Goal: Task Accomplishment & Management: Use online tool/utility

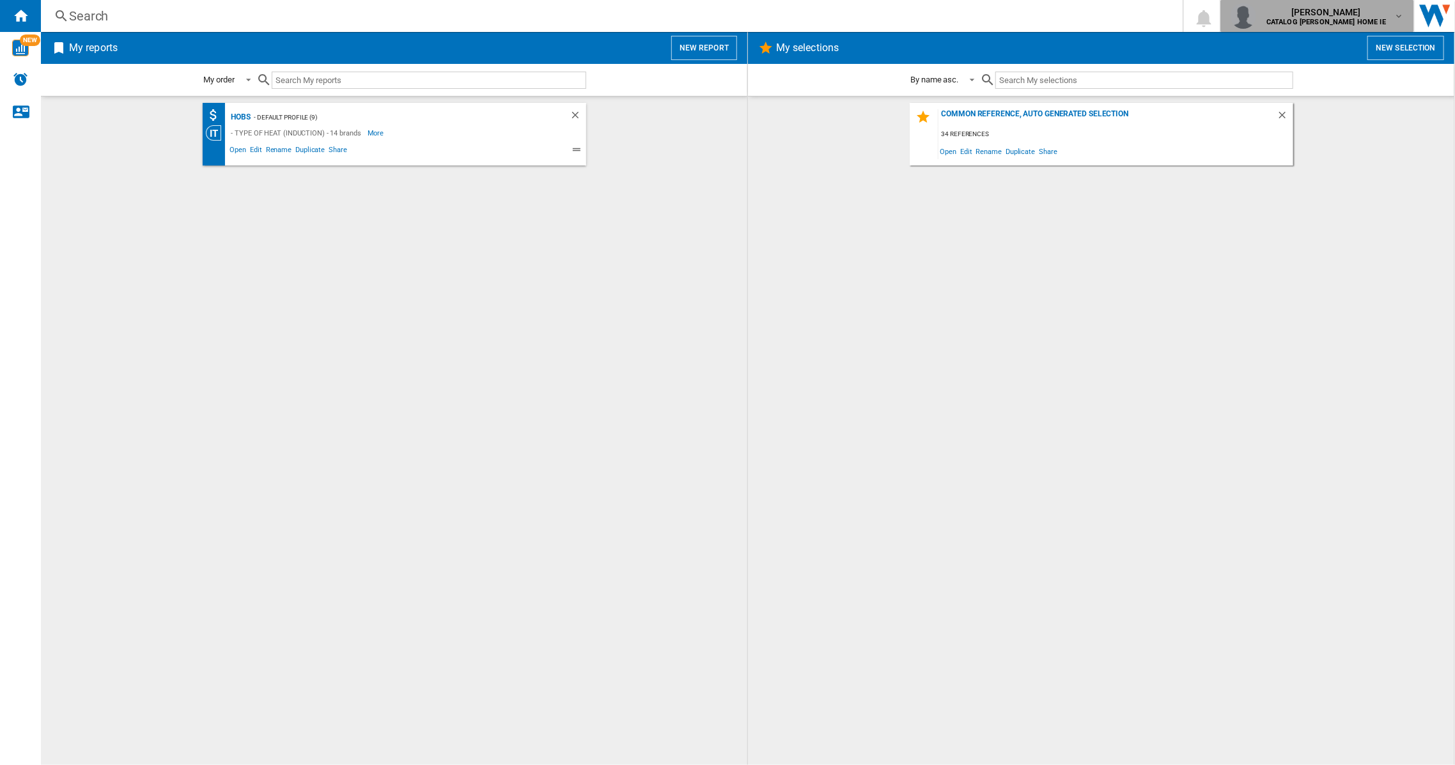
click at [1397, 11] on md-icon "button" at bounding box center [1399, 16] width 10 height 10
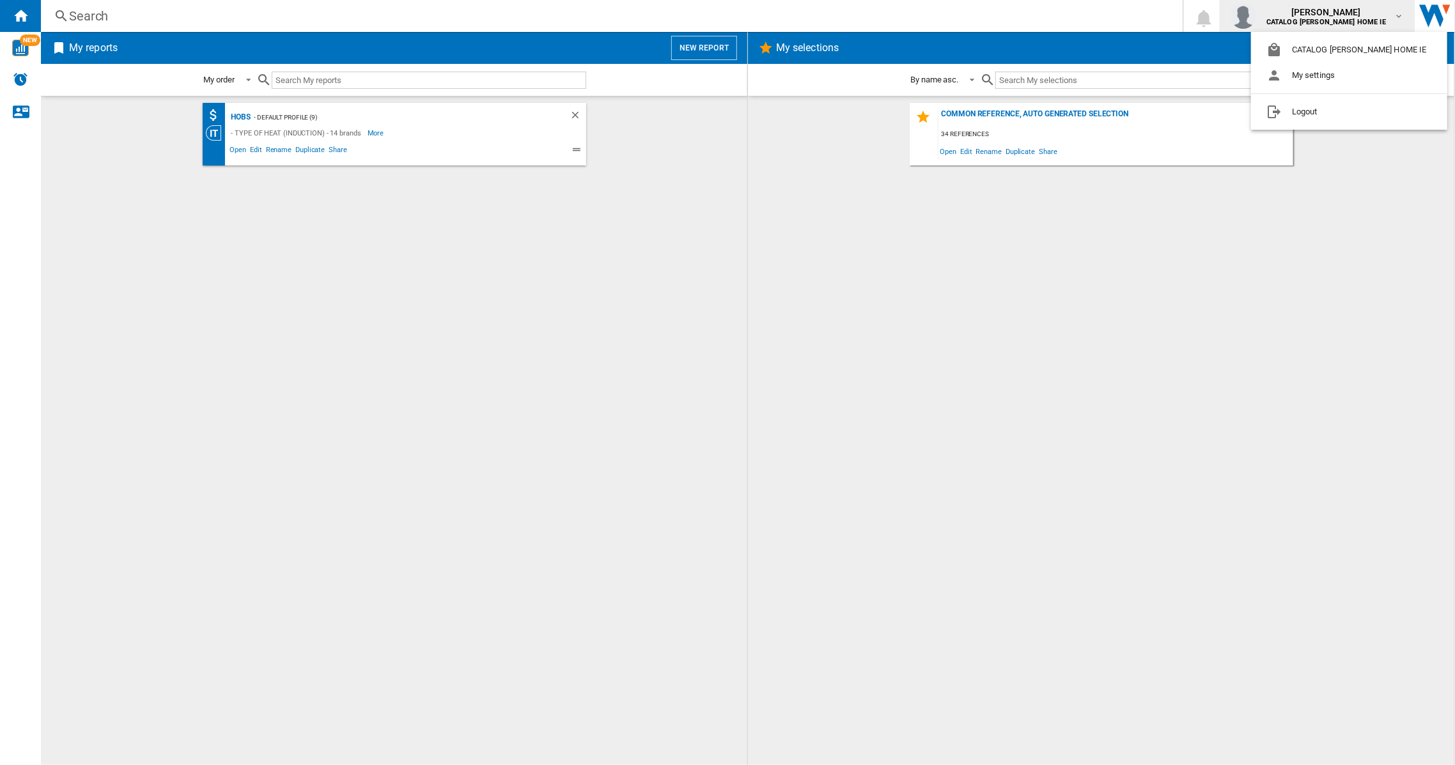
click at [1316, 261] on md-backdrop at bounding box center [727, 382] width 1455 height 765
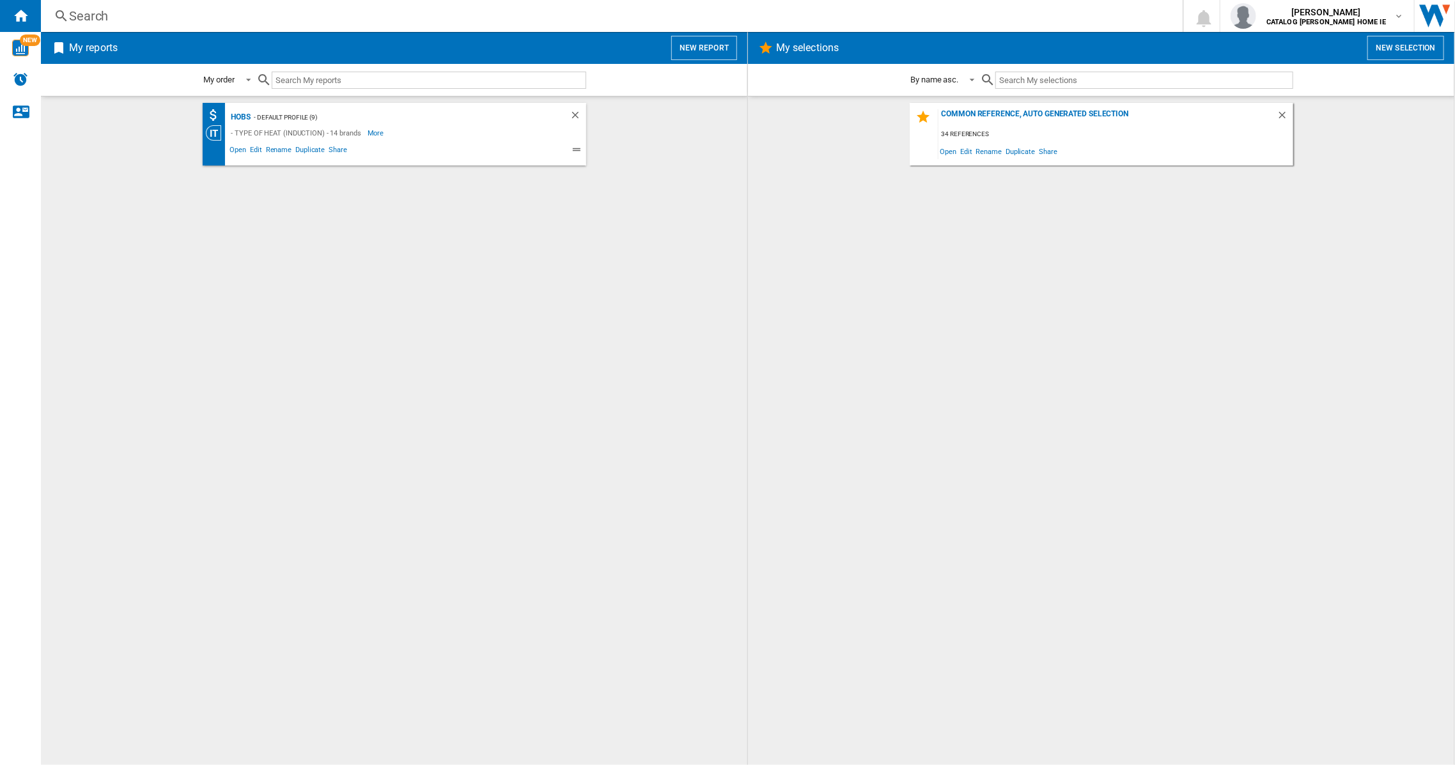
click at [94, 52] on h2 "My reports" at bounding box center [93, 48] width 54 height 24
click at [697, 48] on button "New report" at bounding box center [704, 48] width 66 height 24
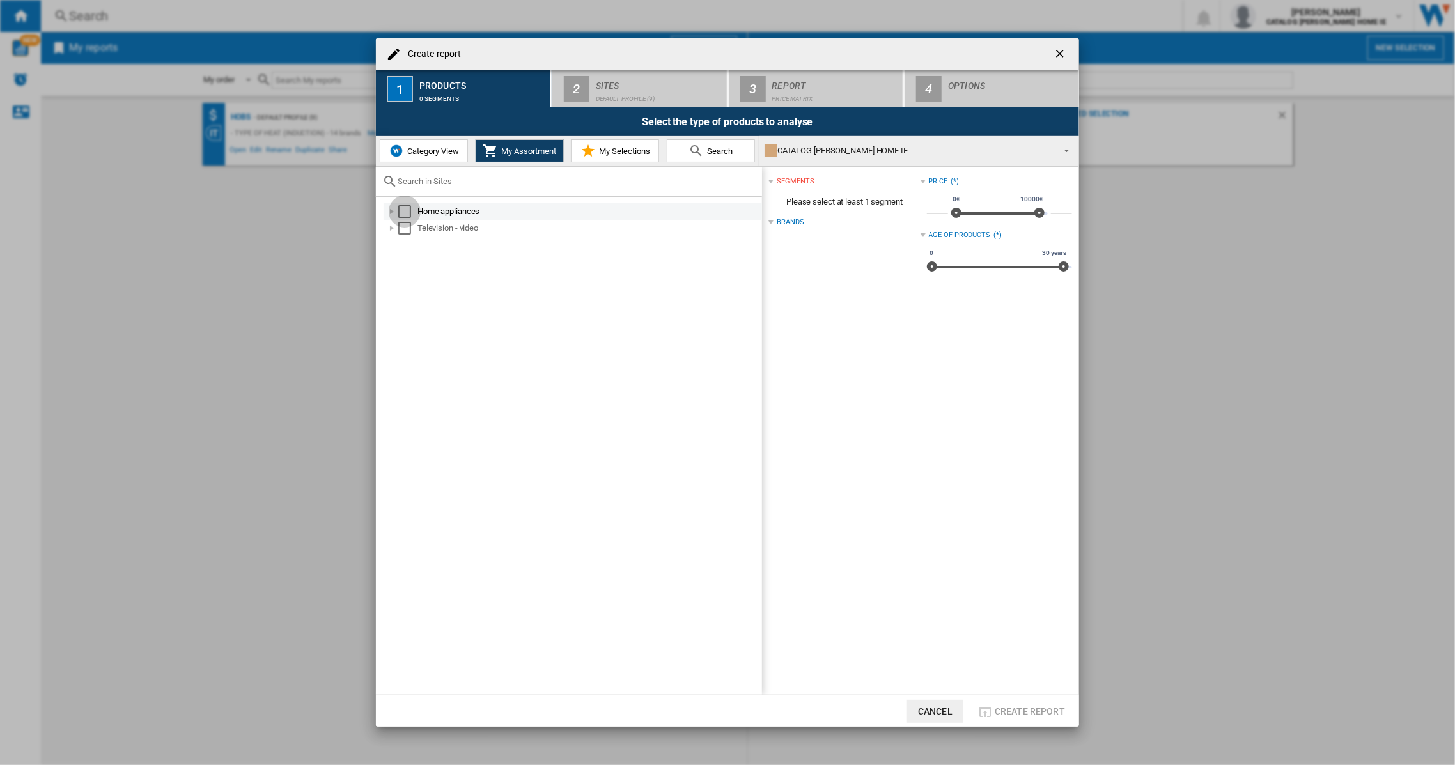
click at [406, 212] on div "Select" at bounding box center [404, 211] width 13 height 13
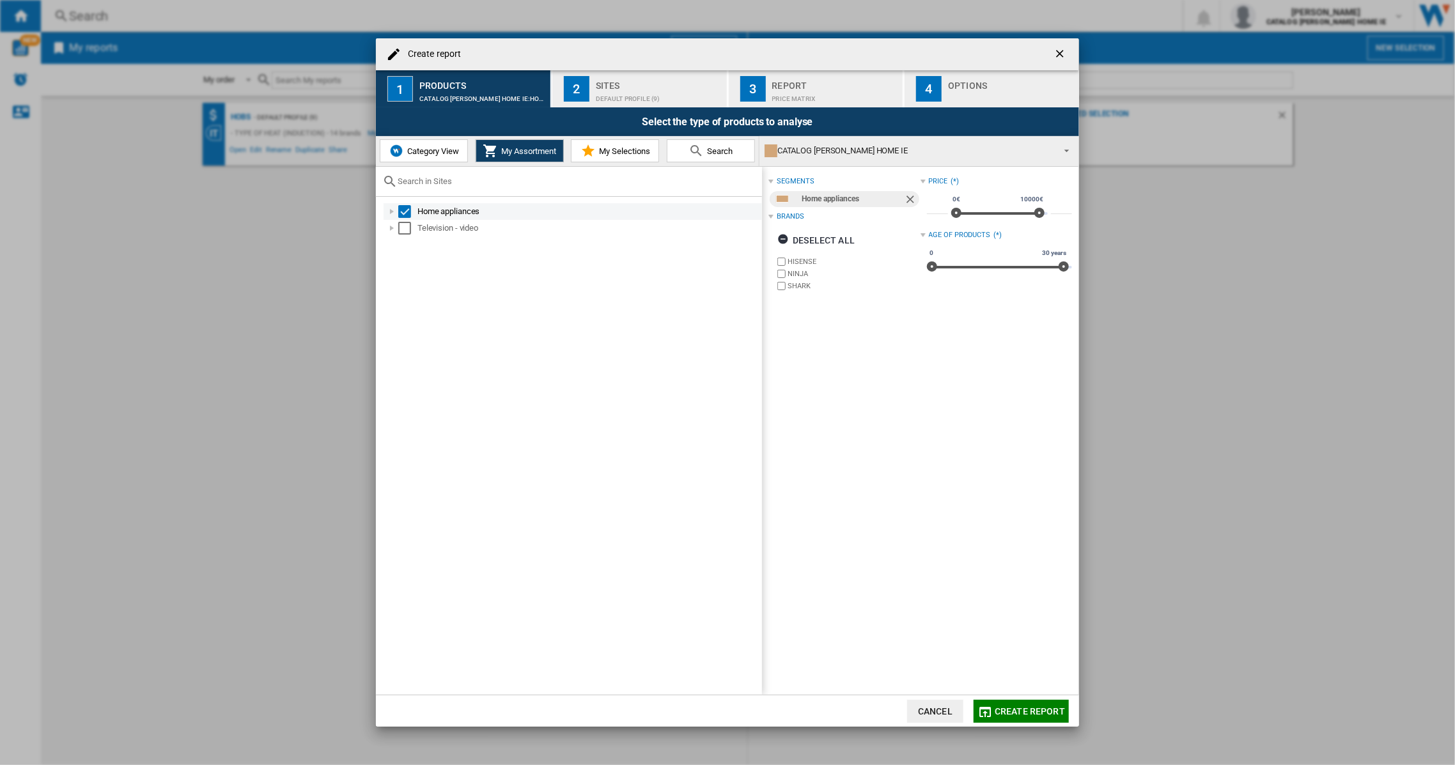
click at [394, 210] on div at bounding box center [391, 211] width 13 height 13
click at [408, 228] on div at bounding box center [406, 228] width 13 height 13
click at [438, 149] on span "Category View" at bounding box center [431, 151] width 55 height 10
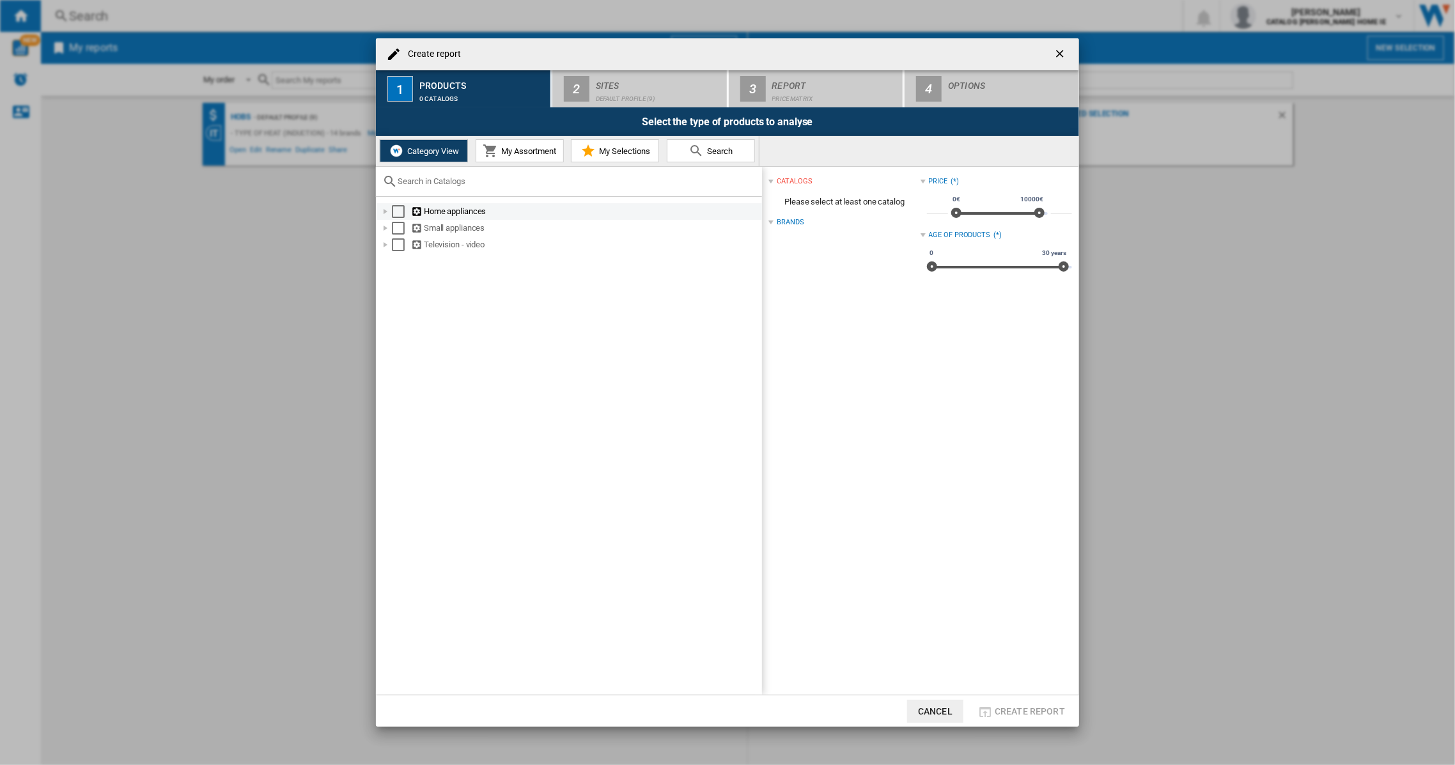
click at [392, 212] on div "Select" at bounding box center [398, 211] width 13 height 13
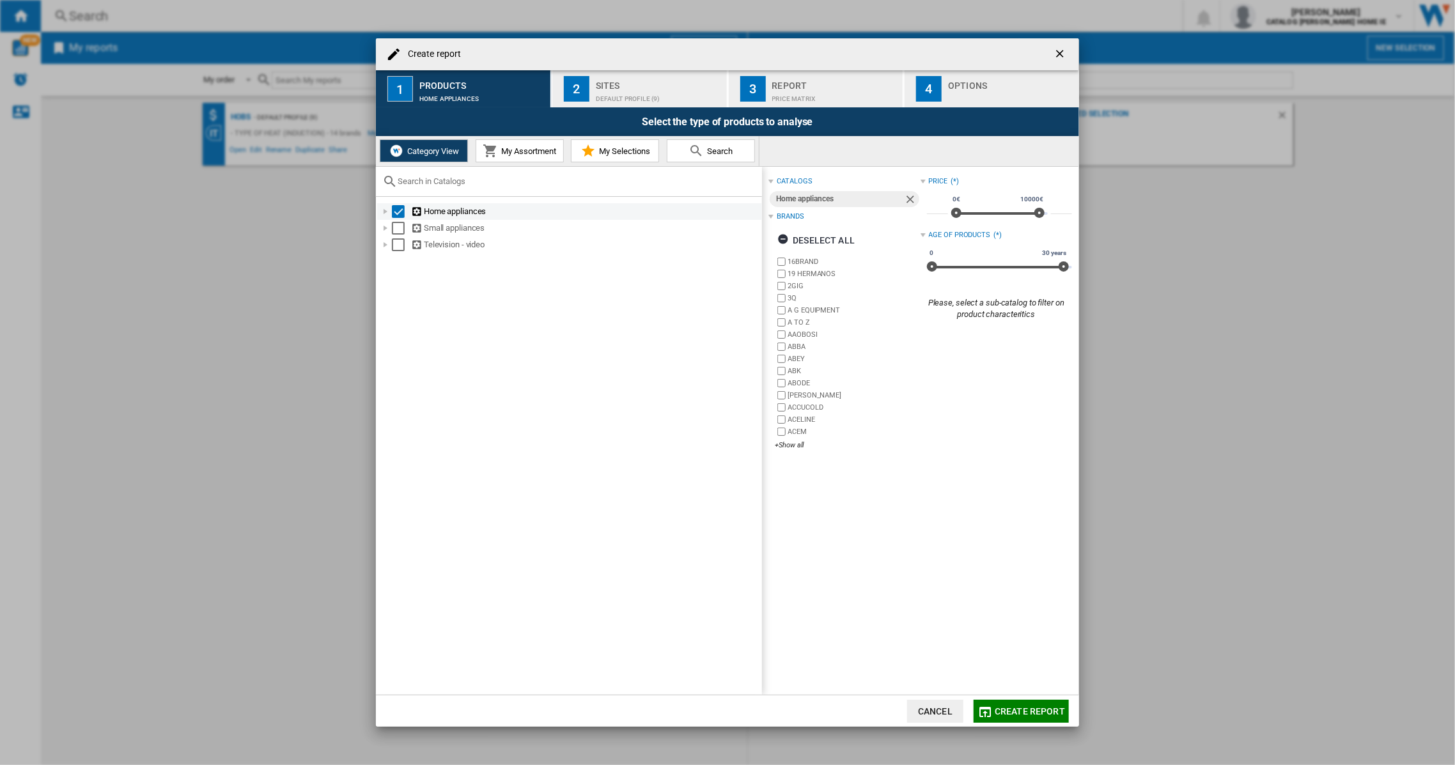
click at [386, 210] on div at bounding box center [385, 211] width 13 height 13
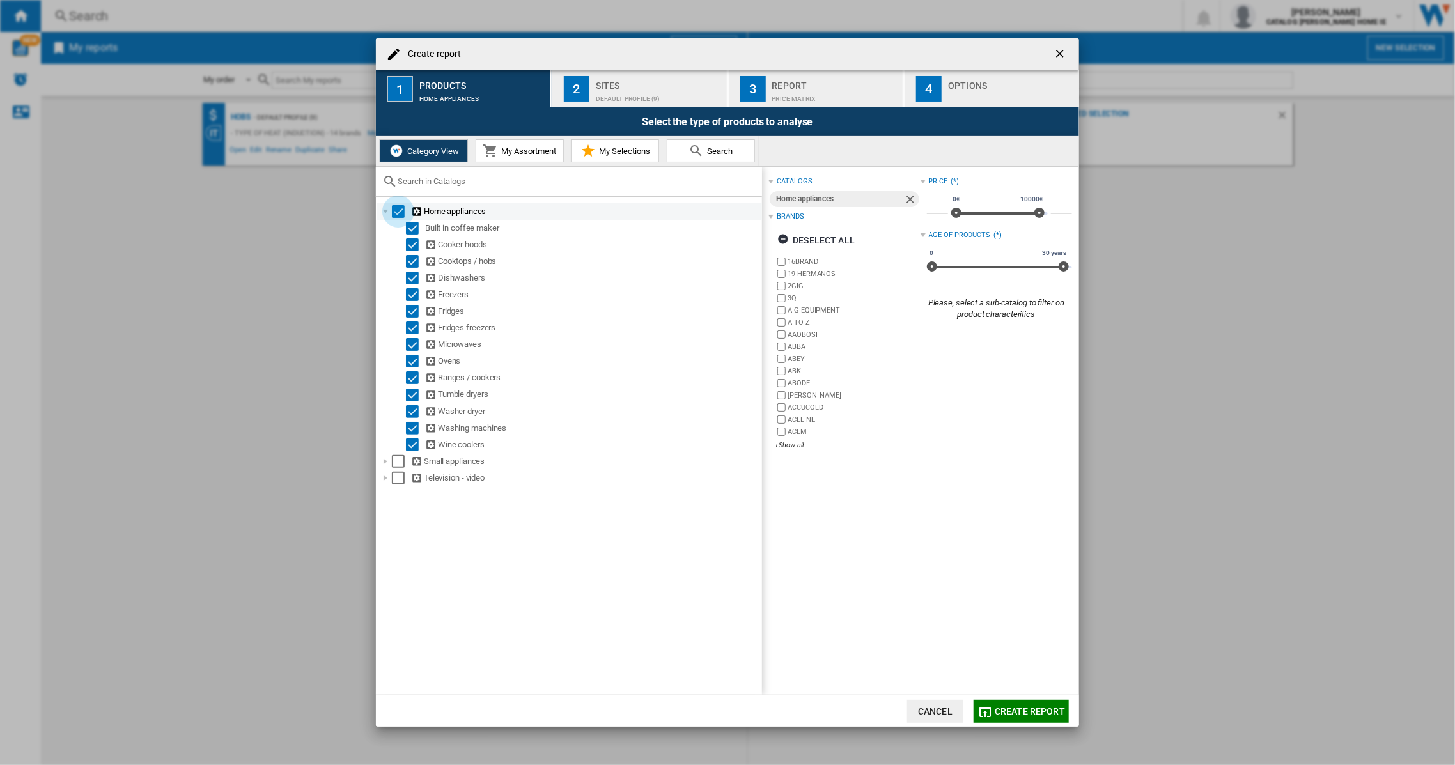
click at [397, 211] on div "Select" at bounding box center [398, 211] width 13 height 13
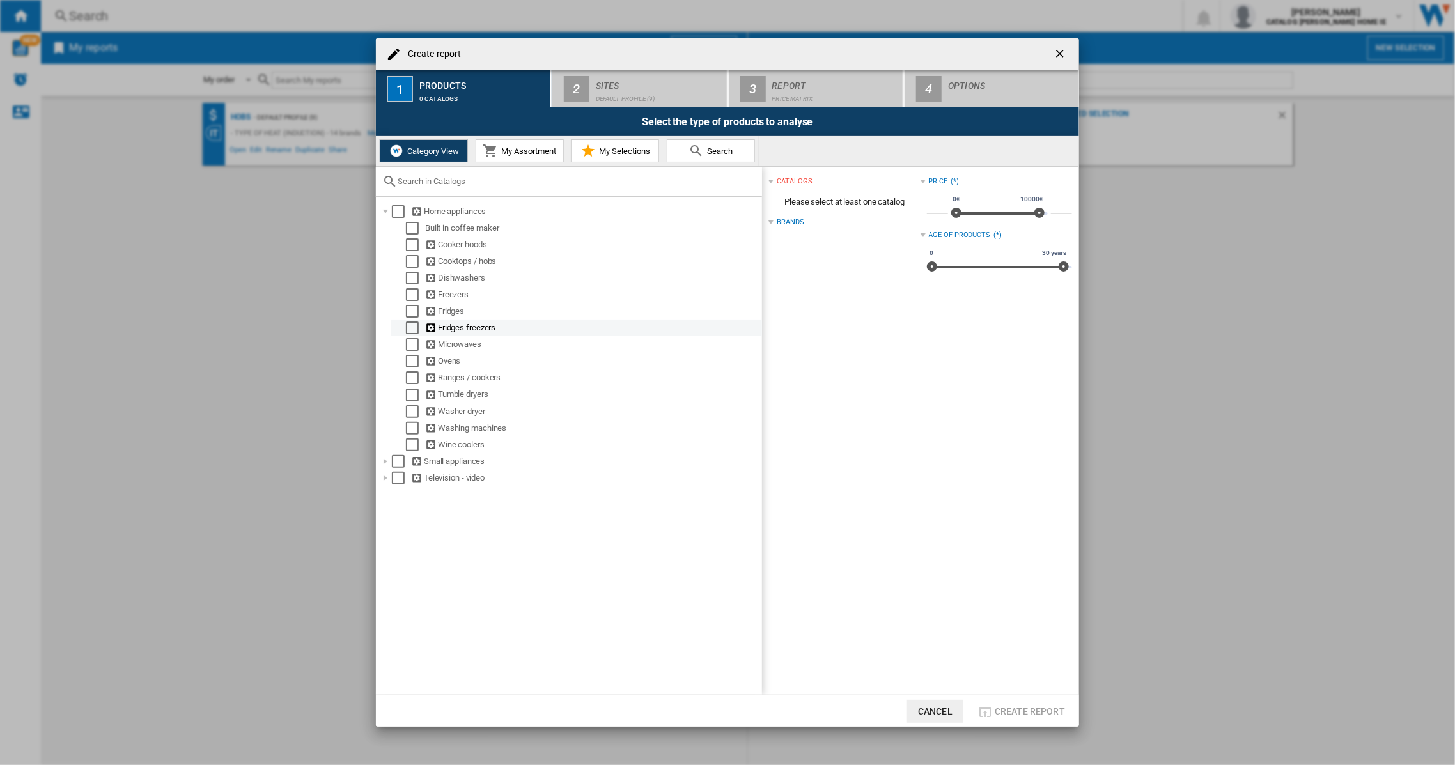
click at [417, 328] on div "Select" at bounding box center [412, 328] width 13 height 13
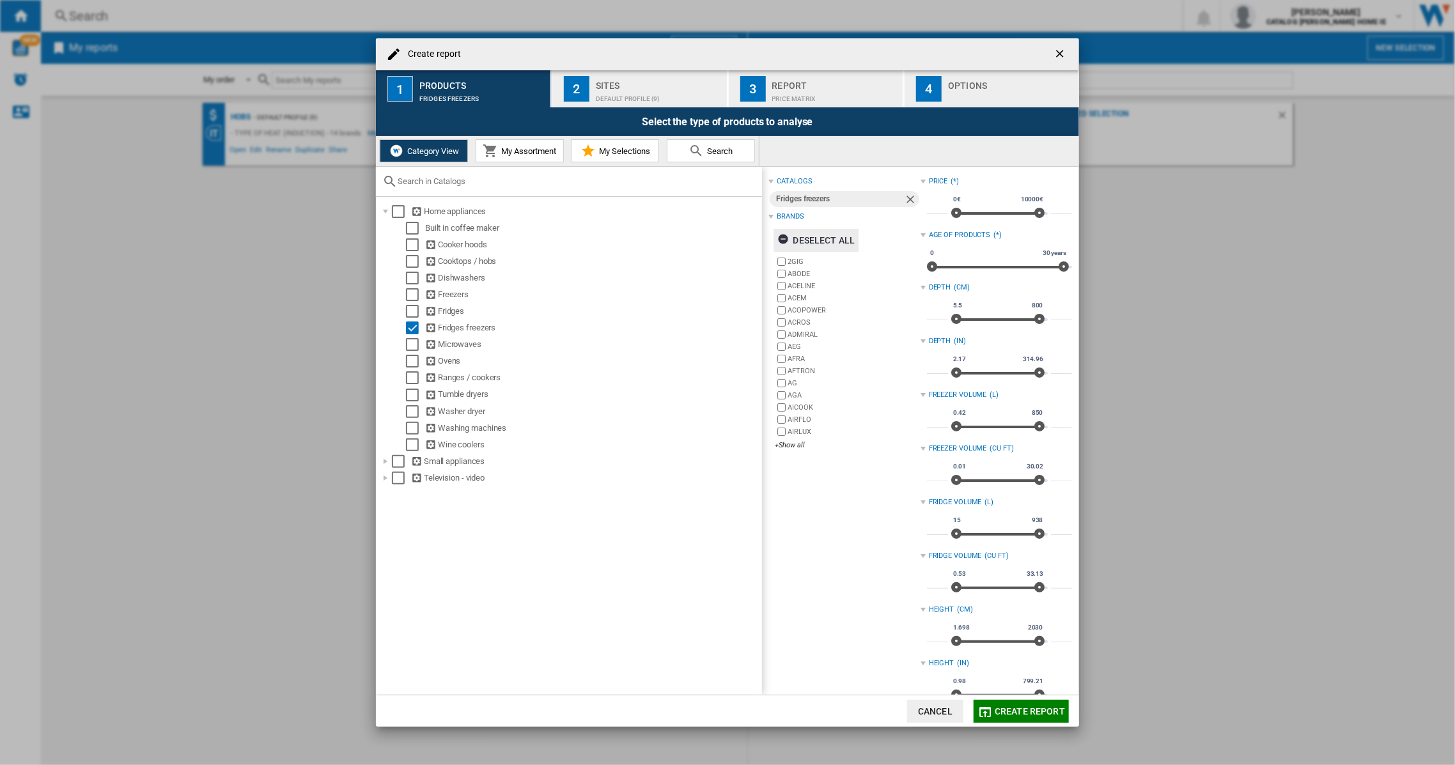
click at [804, 234] on div "Deselect all" at bounding box center [815, 240] width 77 height 23
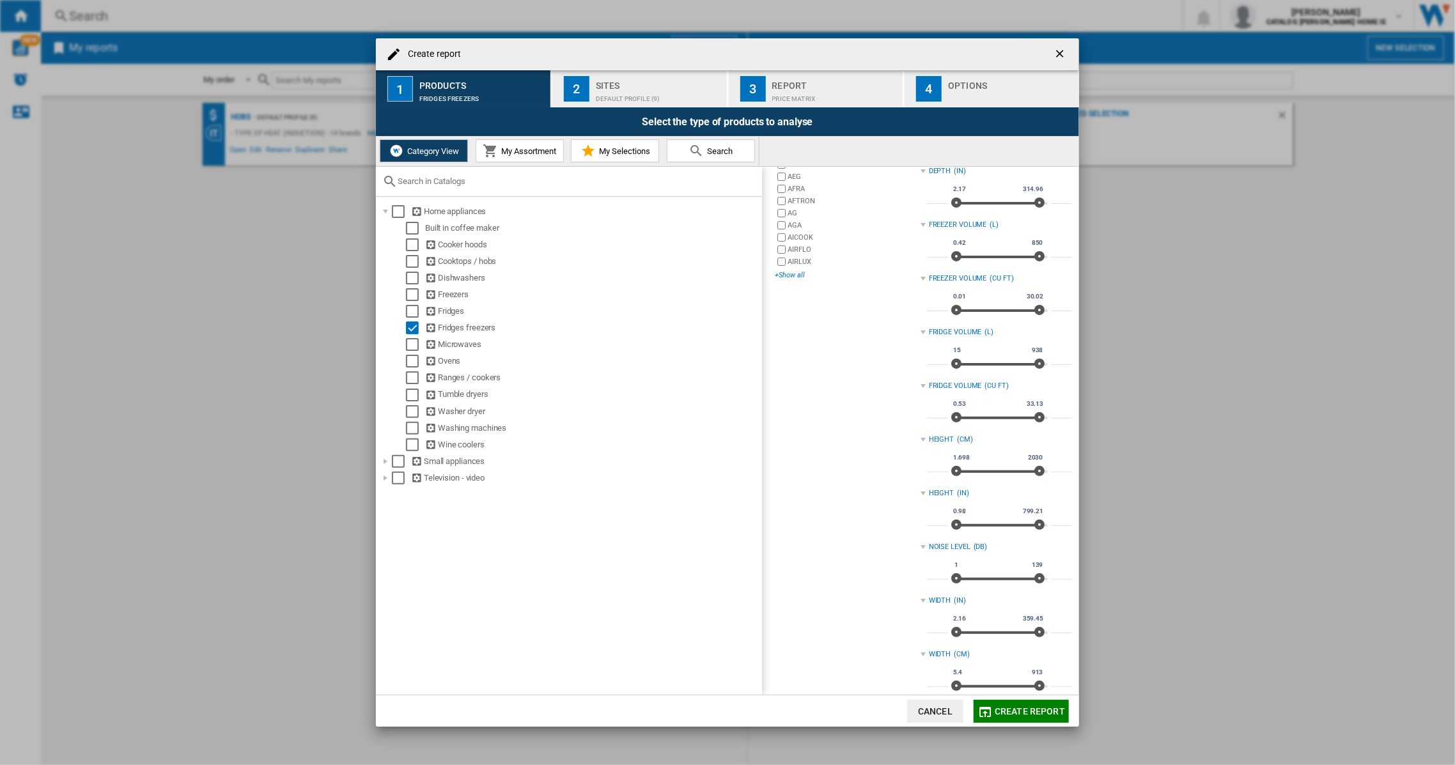
click at [792, 274] on div "+Show all" at bounding box center [847, 275] width 145 height 10
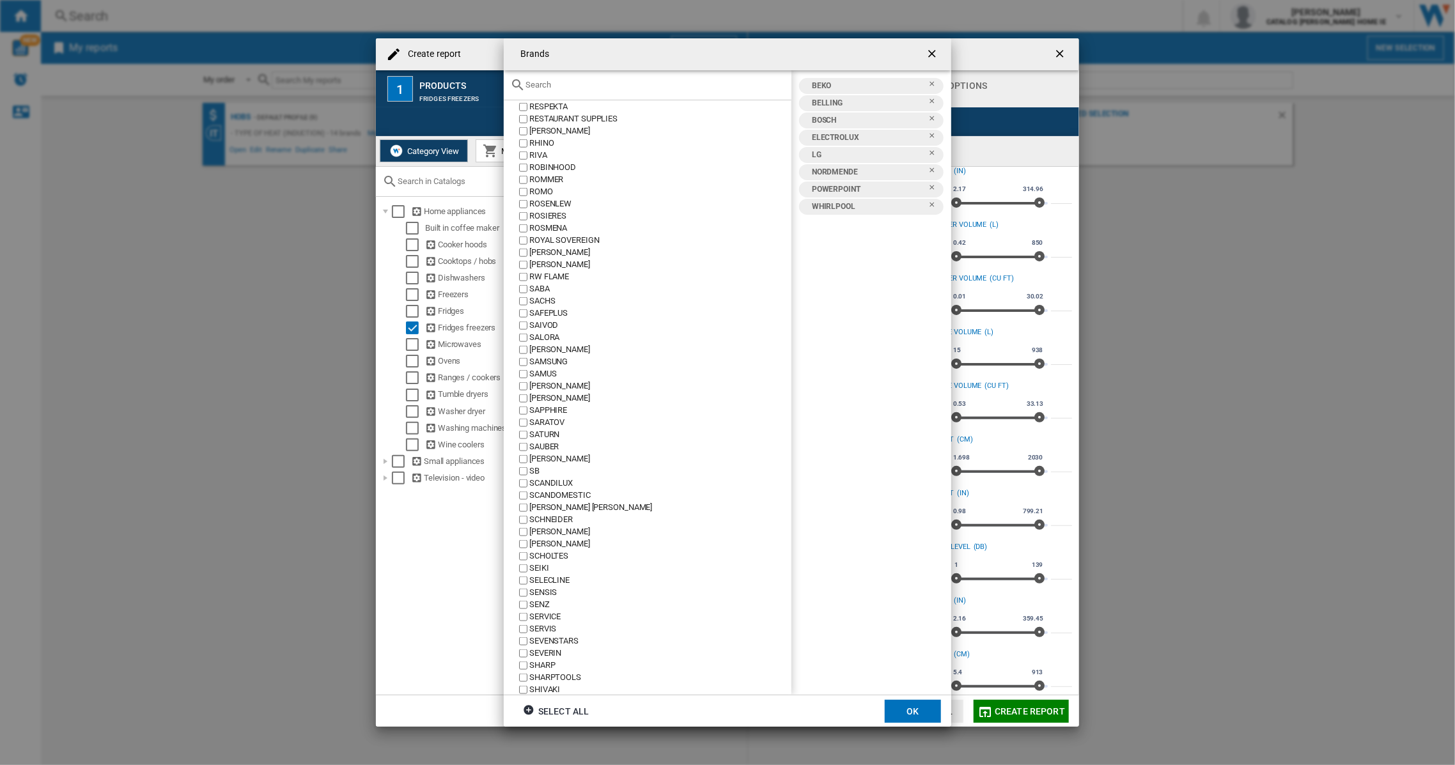
scroll to position [7502, 0]
click at [917, 704] on button "OK" at bounding box center [913, 711] width 56 height 23
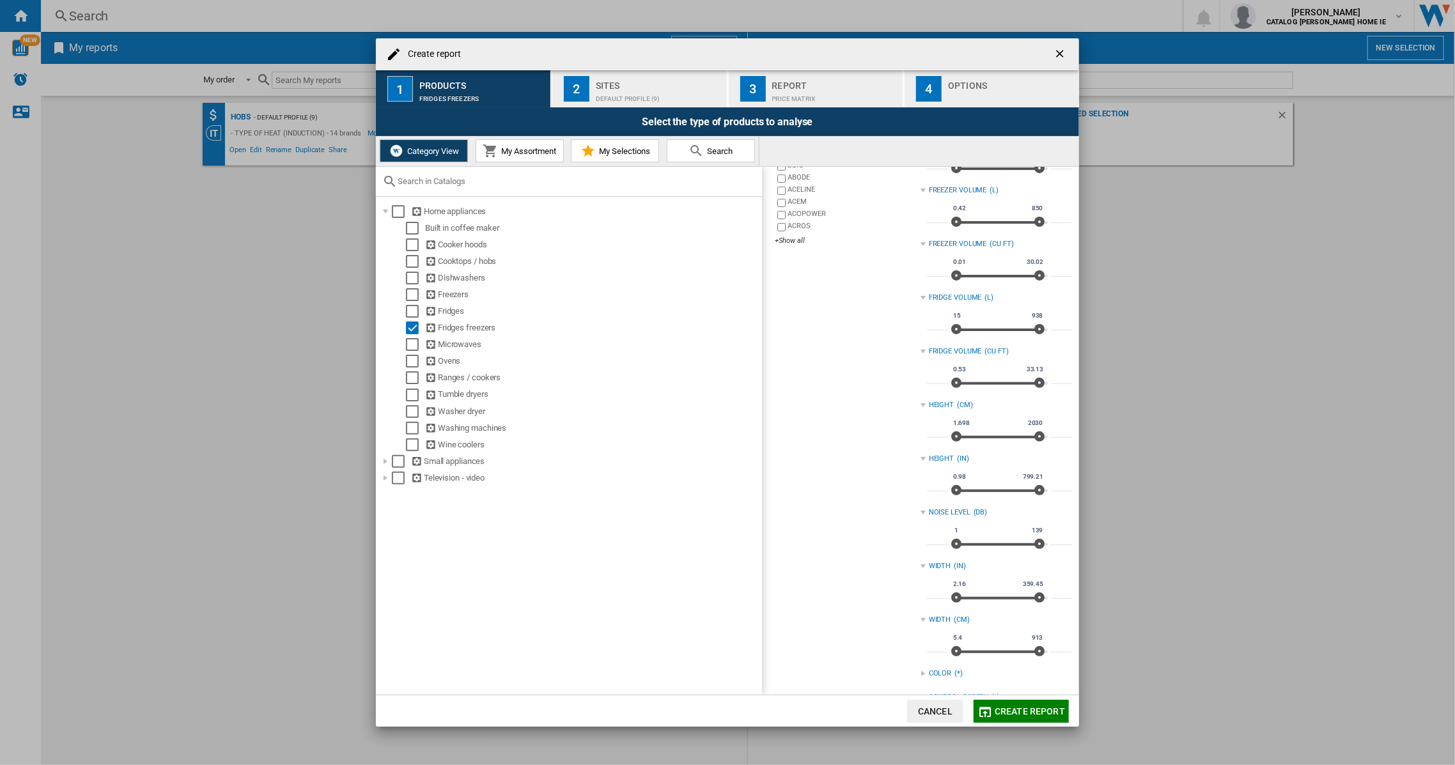
scroll to position [114, 0]
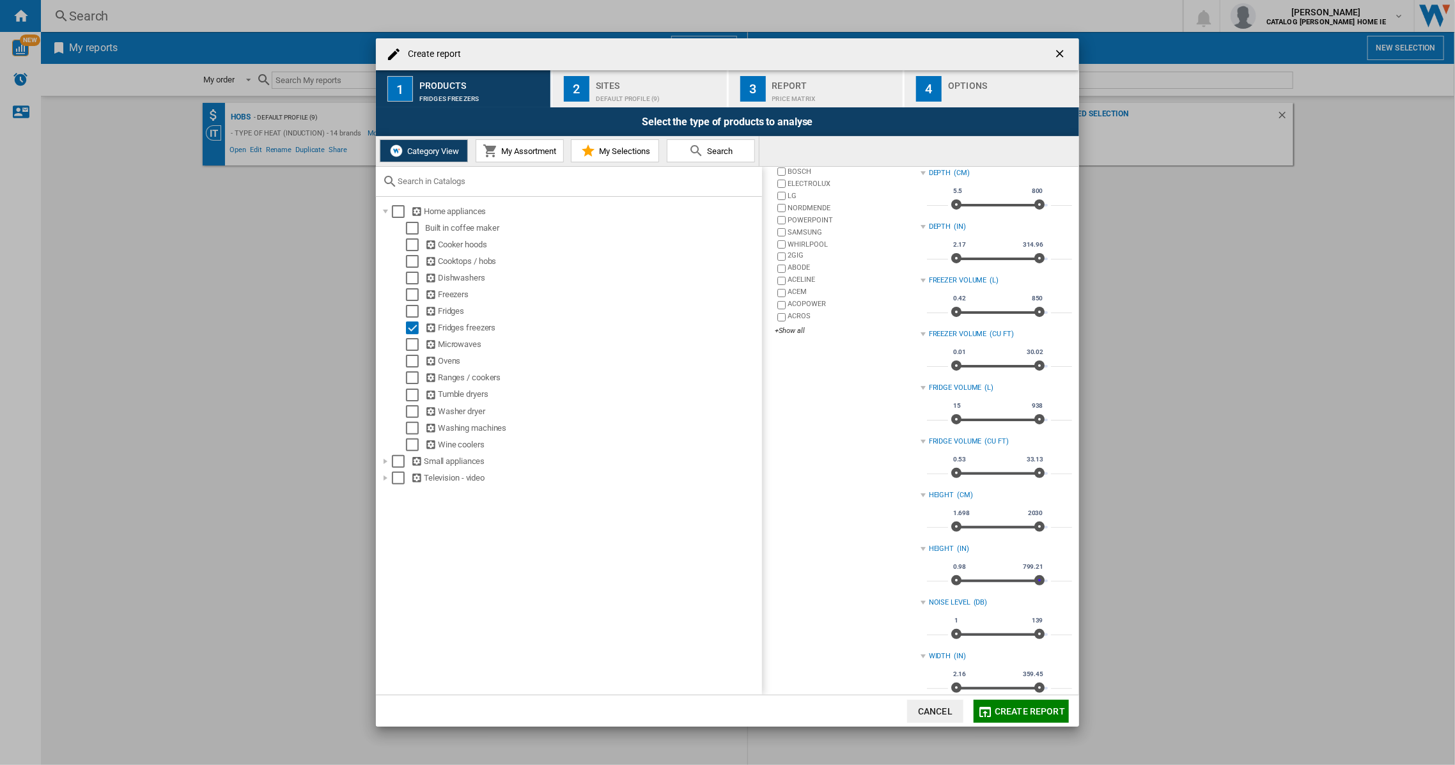
type input "******"
drag, startPoint x: 1036, startPoint y: 582, endPoint x: 1054, endPoint y: 589, distance: 20.1
click at [1054, 589] on div "**** 0.98 799.21 0.98 799.21 ******" at bounding box center [999, 575] width 145 height 36
type input "****"
drag, startPoint x: 951, startPoint y: 472, endPoint x: 929, endPoint y: 481, distance: 23.9
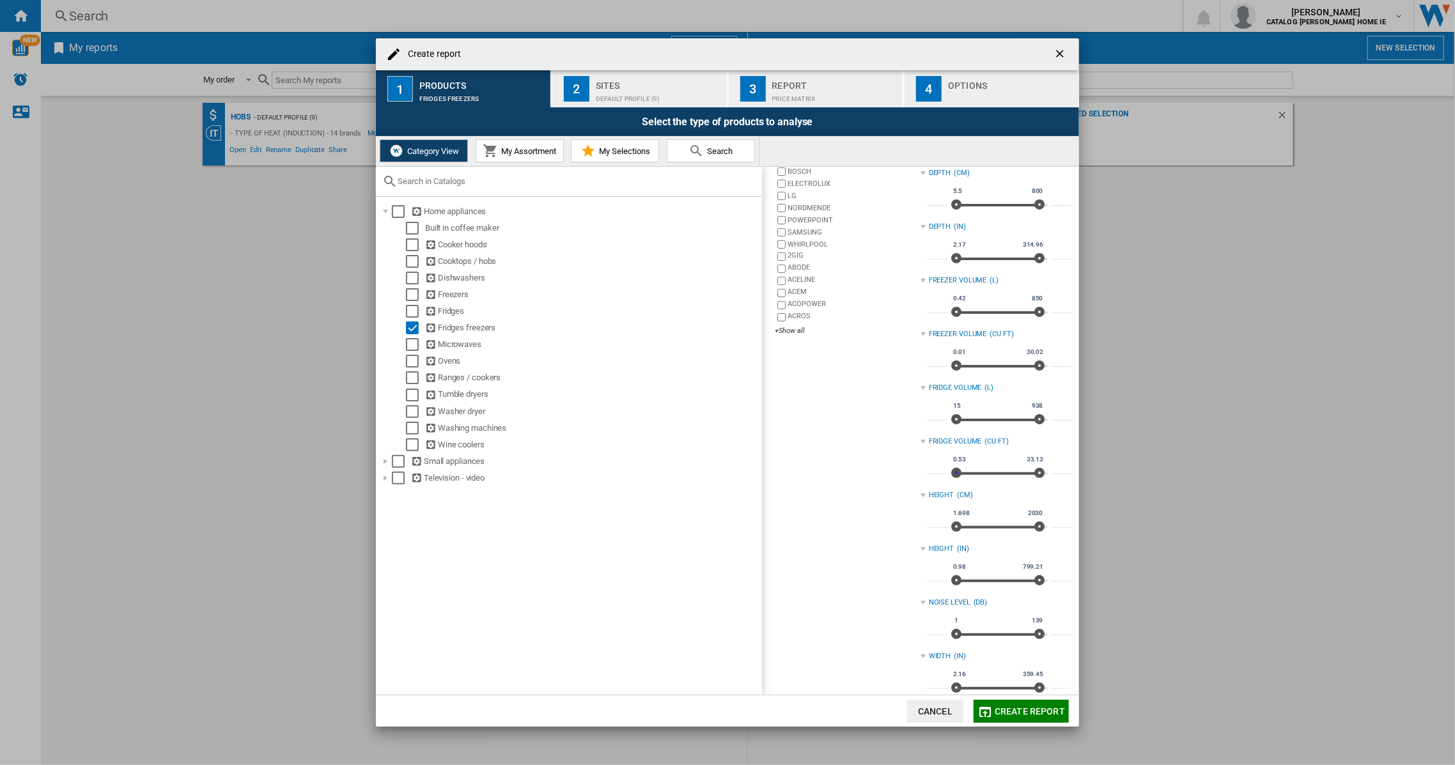
click at [929, 481] on div "**** 0.53 33.13 0.53 33.13 14.6 - 33.13 *****" at bounding box center [999, 468] width 145 height 36
type input "*****"
drag, startPoint x: 953, startPoint y: 524, endPoint x: 1016, endPoint y: 534, distance: 64.1
click at [1016, 529] on div "1.698 2030 186.2 2030 186.2 - 2030" at bounding box center [999, 527] width 97 height 3
click at [1028, 708] on span "Create report" at bounding box center [1030, 711] width 70 height 10
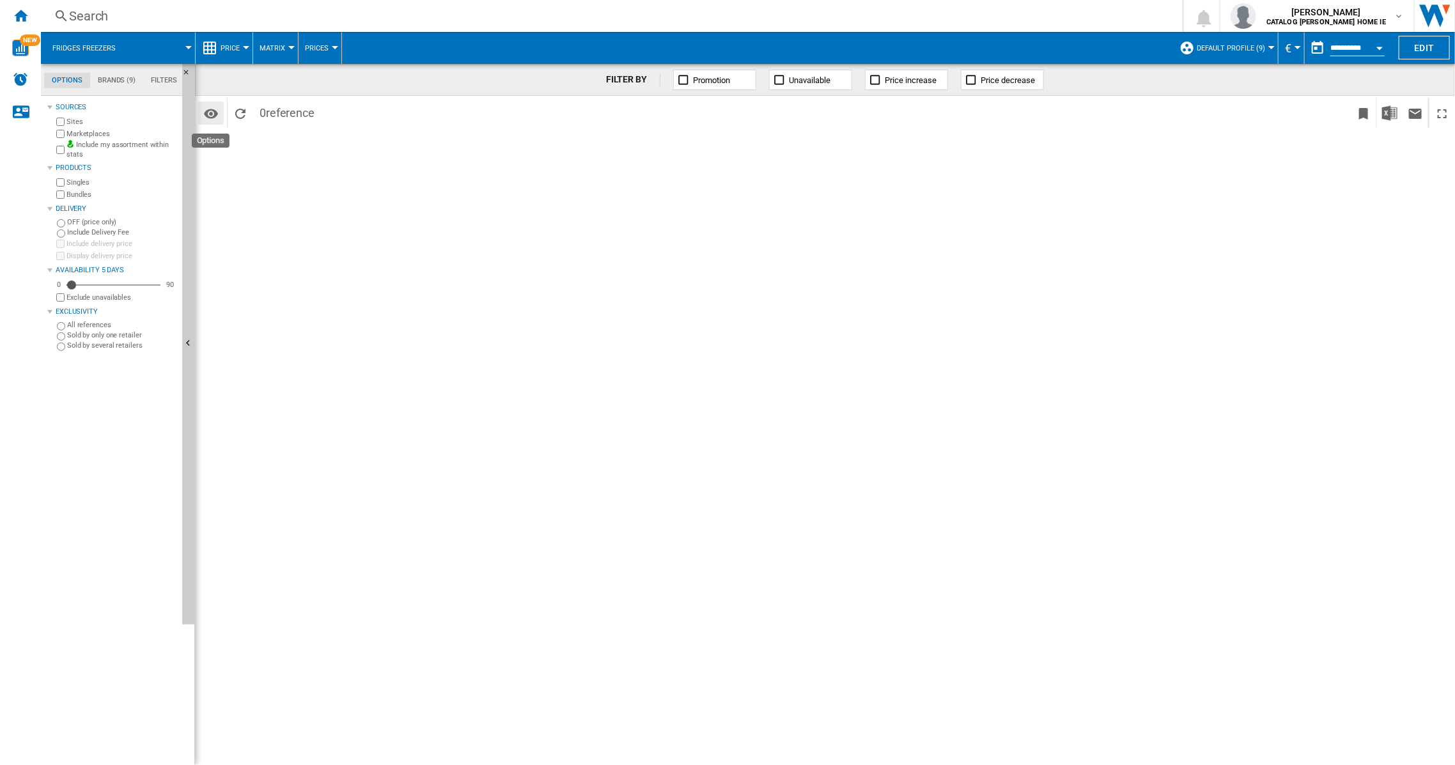
click at [216, 110] on md-icon "Options" at bounding box center [210, 113] width 15 height 15
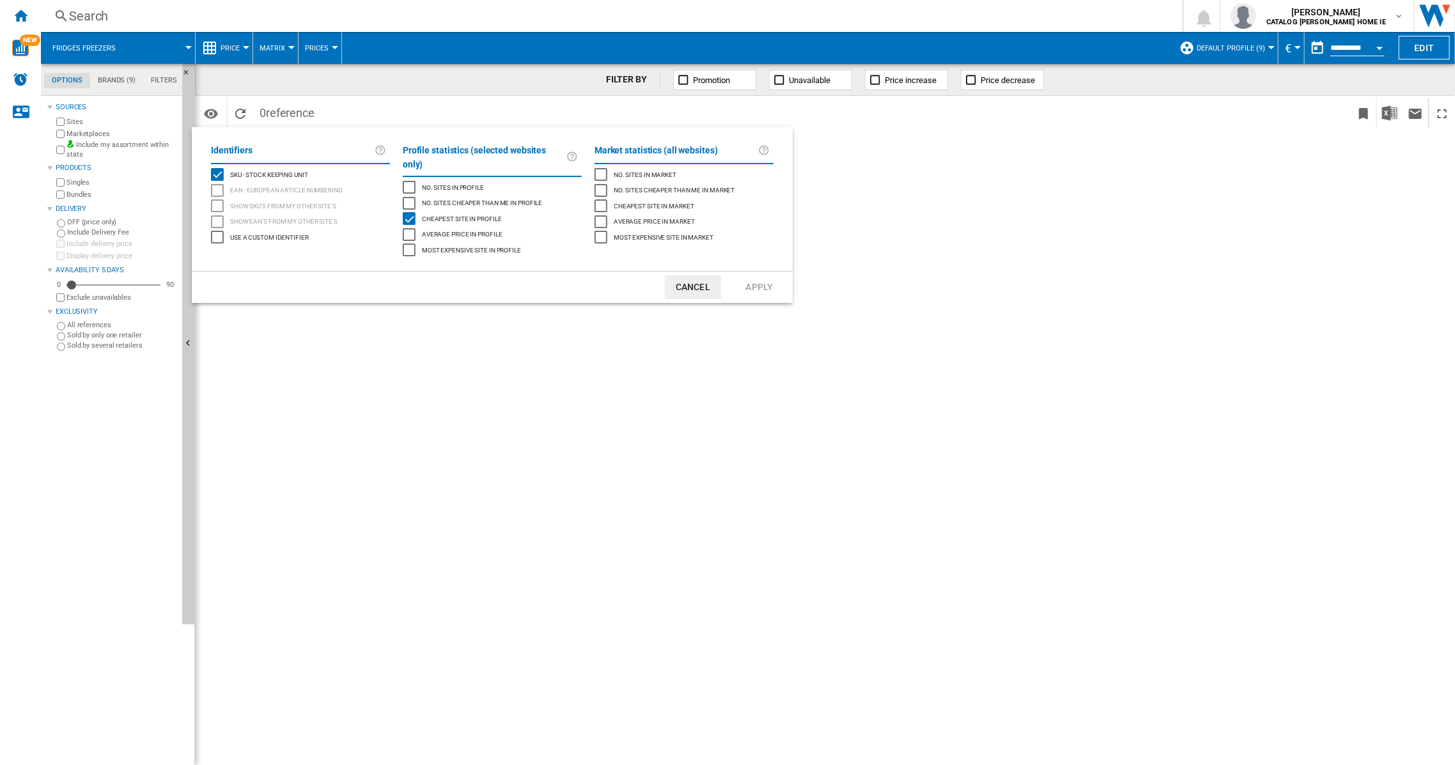
click at [706, 276] on button "Cancel" at bounding box center [693, 288] width 56 height 24
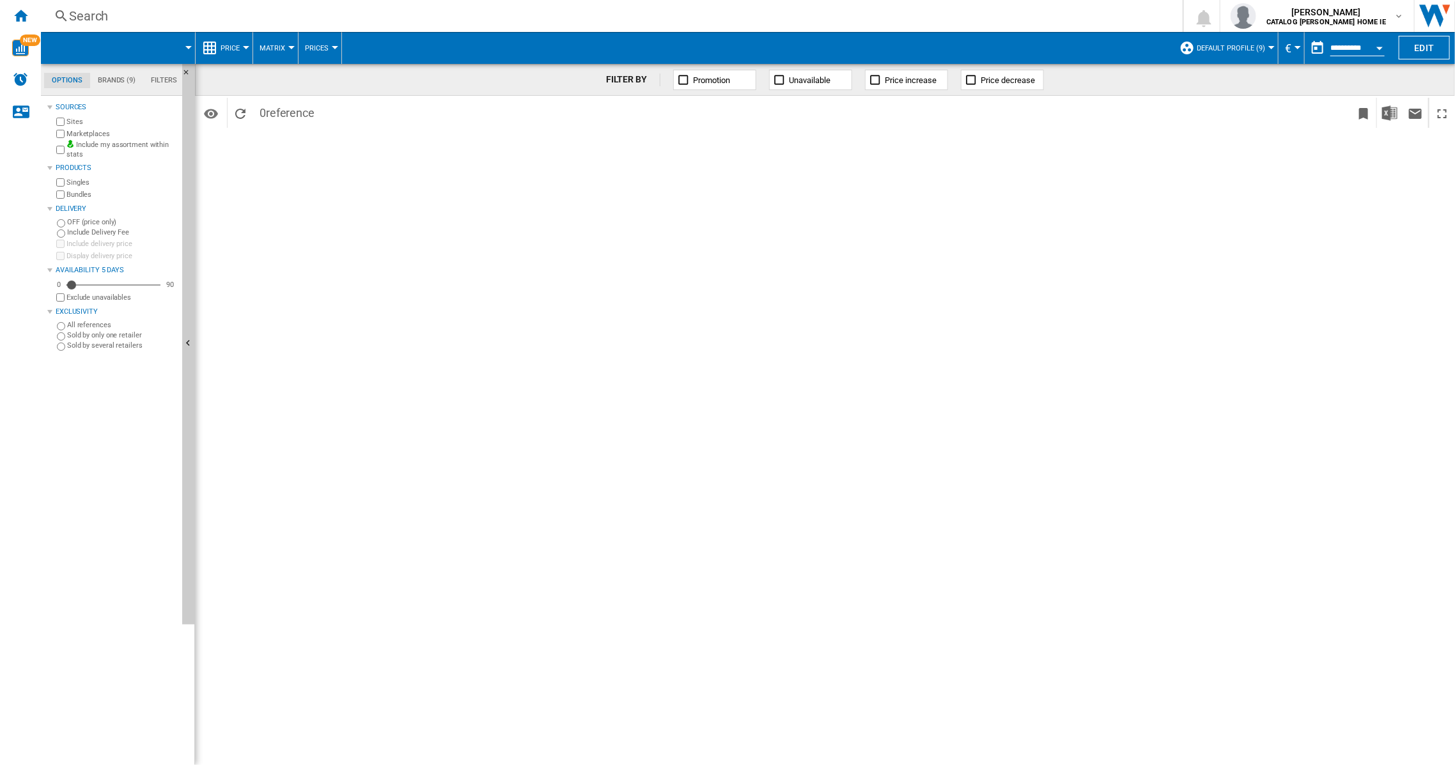
drag, startPoint x: 165, startPoint y: 79, endPoint x: 180, endPoint y: 109, distance: 34.0
click at [165, 79] on md-tab-item "Filters" at bounding box center [164, 80] width 42 height 15
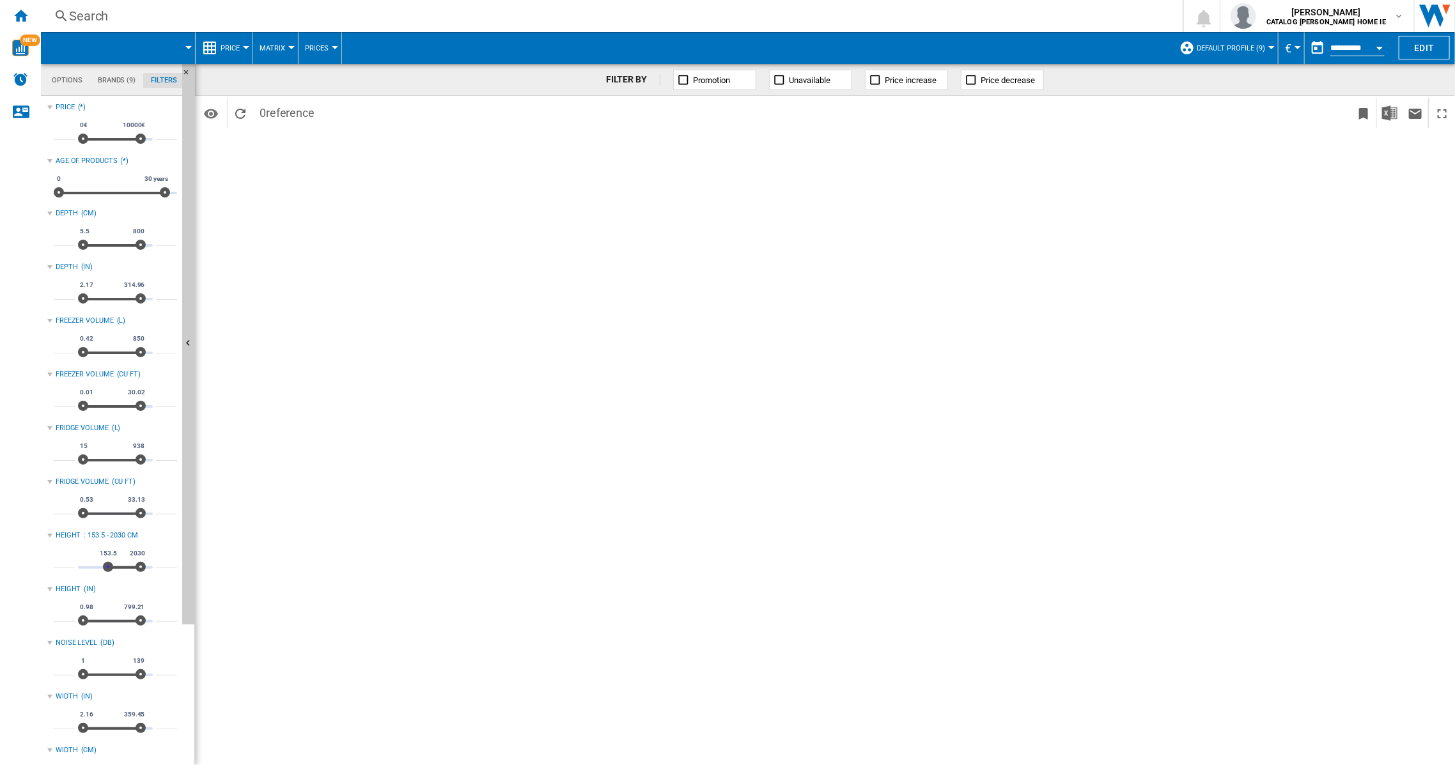
type input "*****"
drag, startPoint x: 125, startPoint y: 566, endPoint x: 92, endPoint y: 571, distance: 33.1
type input "*****"
drag, startPoint x: 93, startPoint y: 569, endPoint x: 74, endPoint y: 569, distance: 19.8
click at [74, 569] on div "***** 1.698 2030 1.698 2030 ****" at bounding box center [115, 562] width 123 height 36
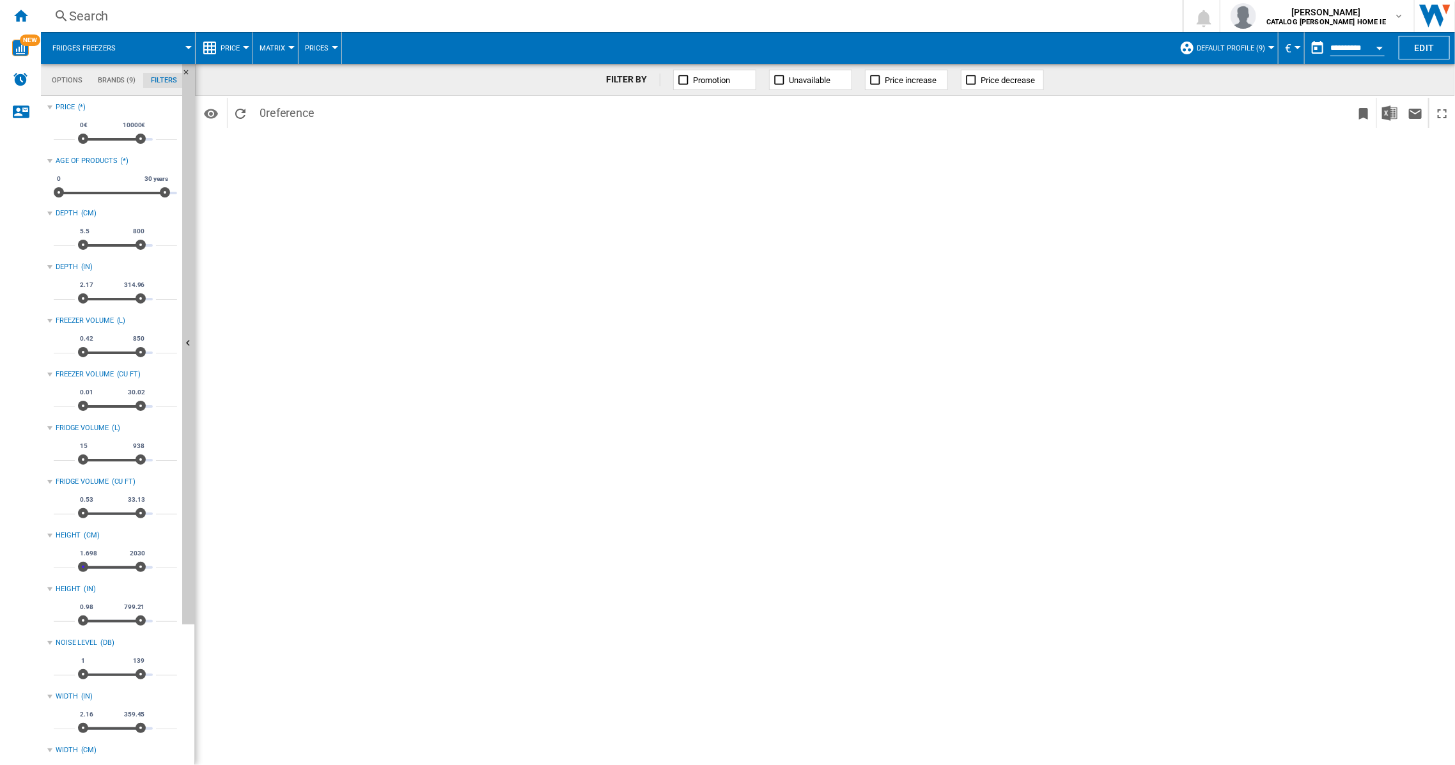
click at [238, 109] on ng-md-icon "Reload" at bounding box center [240, 113] width 15 height 15
click at [163, 81] on md-tab-item "Filters" at bounding box center [164, 80] width 42 height 15
drag, startPoint x: 179, startPoint y: 77, endPoint x: 174, endPoint y: 84, distance: 9.2
click at [179, 79] on md-tab-item "Filters" at bounding box center [164, 80] width 42 height 15
click at [75, 82] on md-tab-item "Options" at bounding box center [67, 80] width 46 height 15
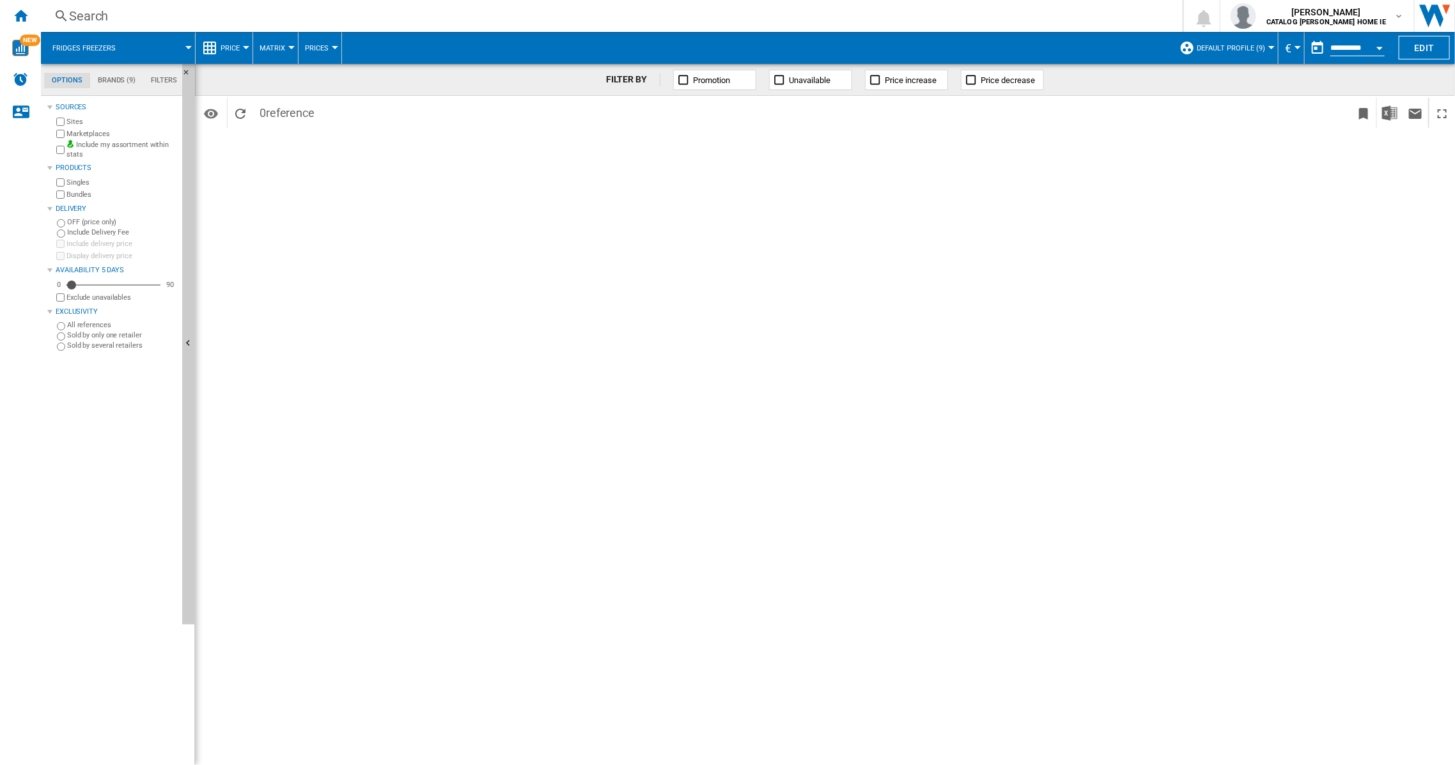
click at [104, 49] on span "Fridges freezers" at bounding box center [83, 48] width 63 height 8
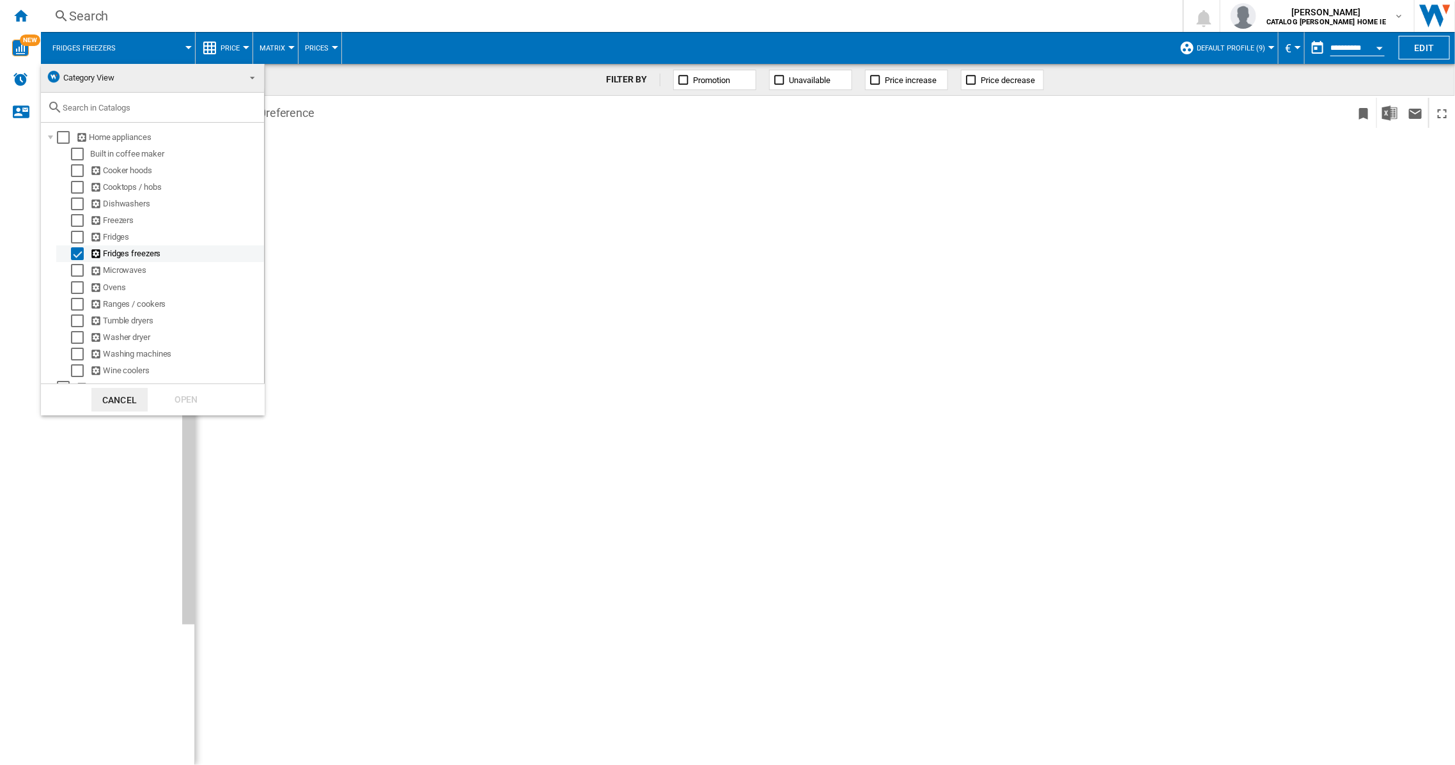
click at [97, 256] on ng-md-icon at bounding box center [96, 254] width 13 height 12
click at [81, 238] on div "Select" at bounding box center [77, 237] width 13 height 13
click at [79, 221] on div "Select" at bounding box center [77, 220] width 13 height 13
drag, startPoint x: 176, startPoint y: 398, endPoint x: 186, endPoint y: 381, distance: 19.2
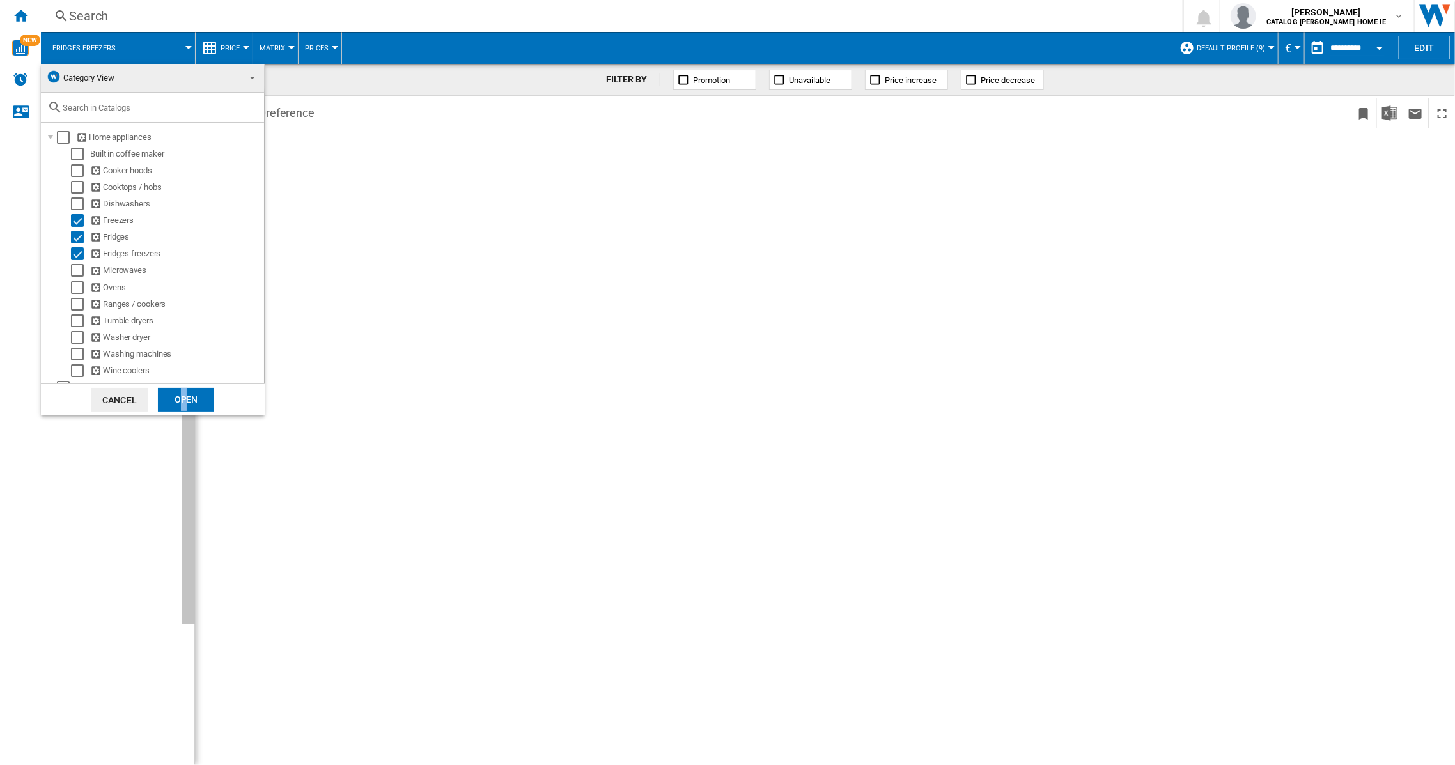
click at [182, 398] on div "Open" at bounding box center [186, 400] width 56 height 24
